Goal: Check status

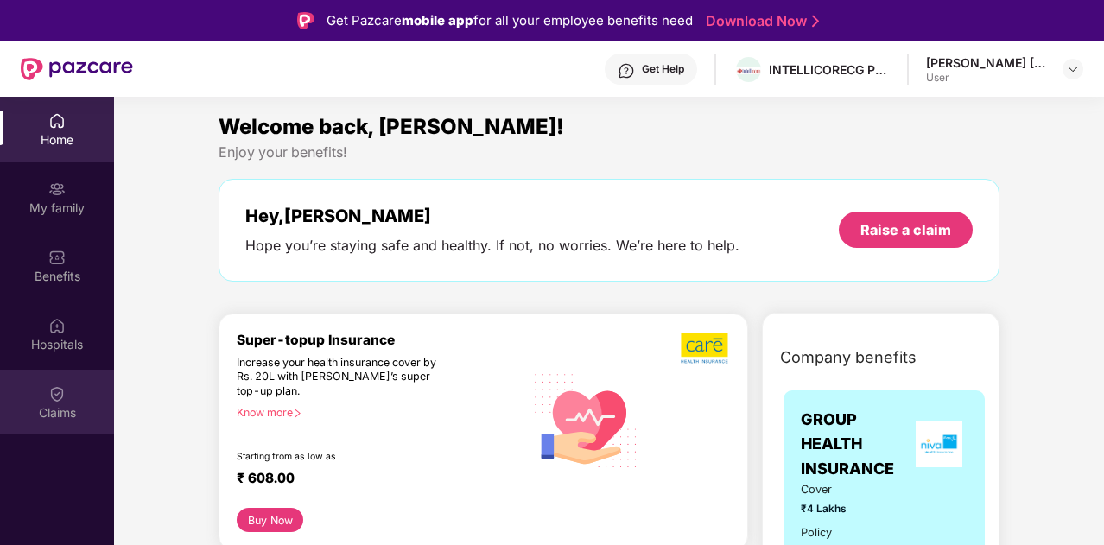
click at [57, 411] on div "Claims" at bounding box center [57, 412] width 114 height 17
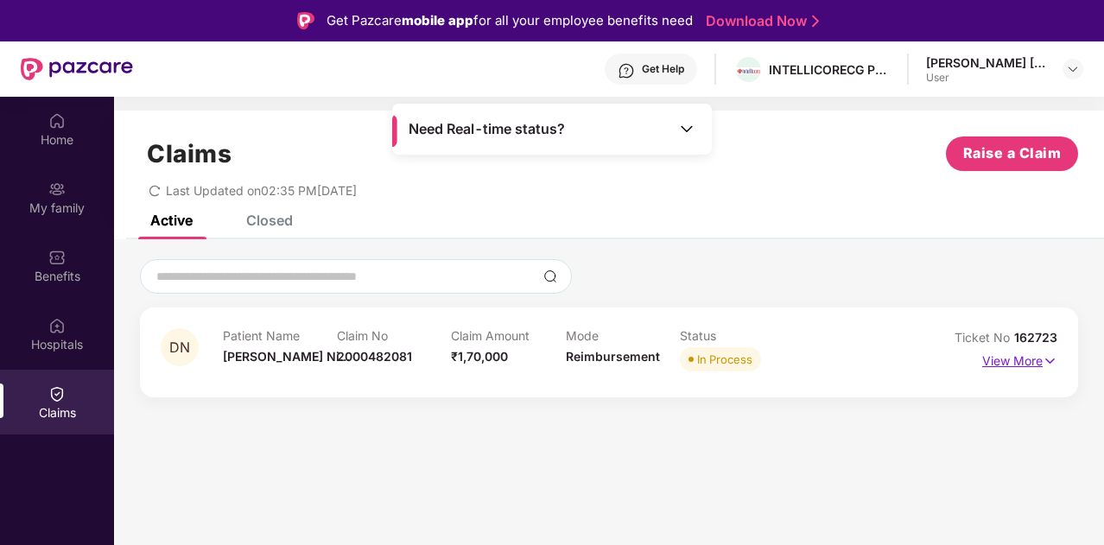
click at [1007, 366] on p "View More" at bounding box center [1019, 358] width 75 height 23
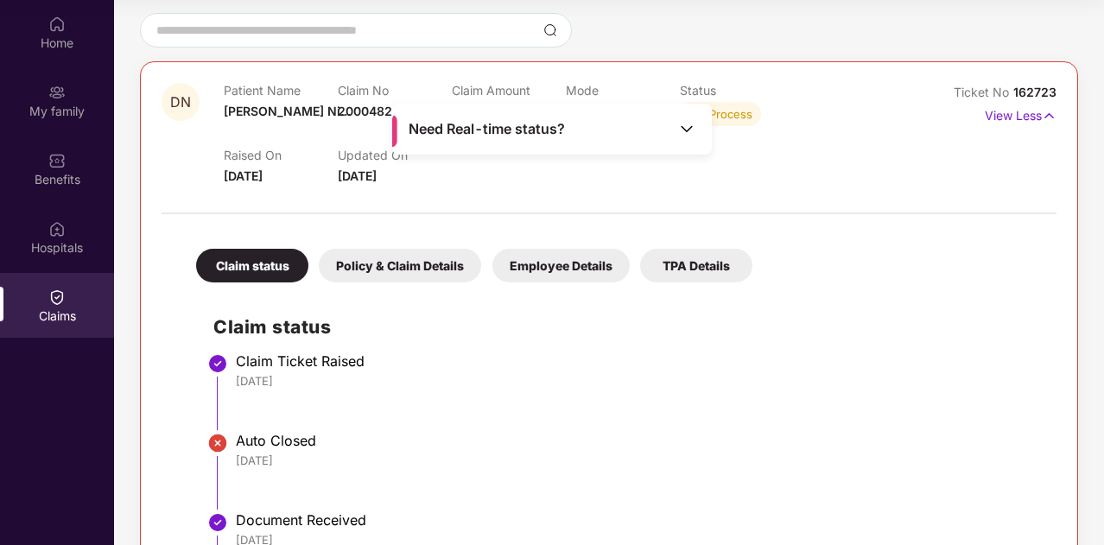
scroll to position [147, 0]
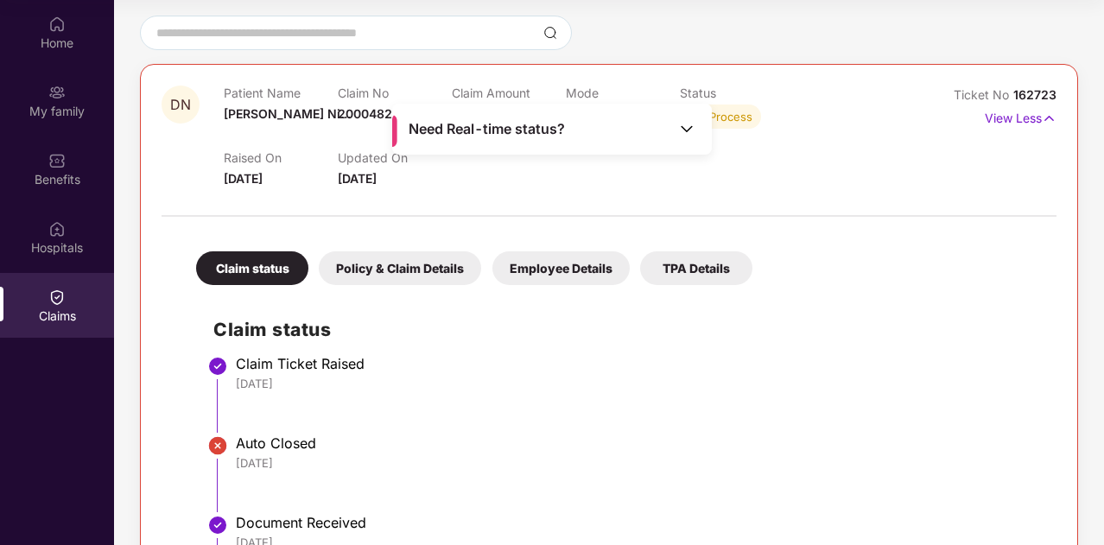
click at [425, 283] on div "Policy & Claim Details" at bounding box center [400, 268] width 162 height 34
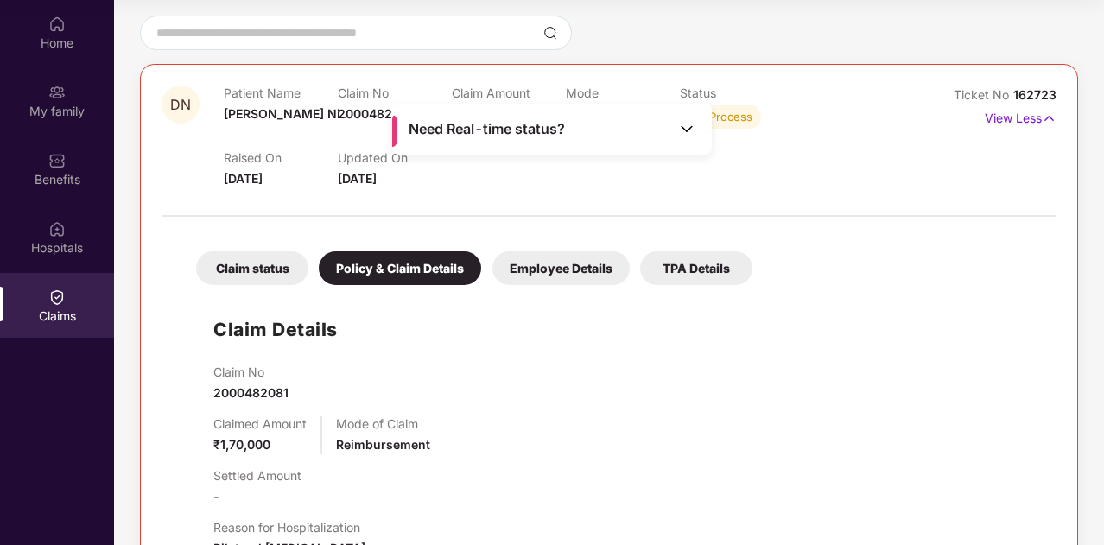
click at [551, 265] on div "Employee Details" at bounding box center [560, 268] width 137 height 34
